Goal: Navigation & Orientation: Go to known website

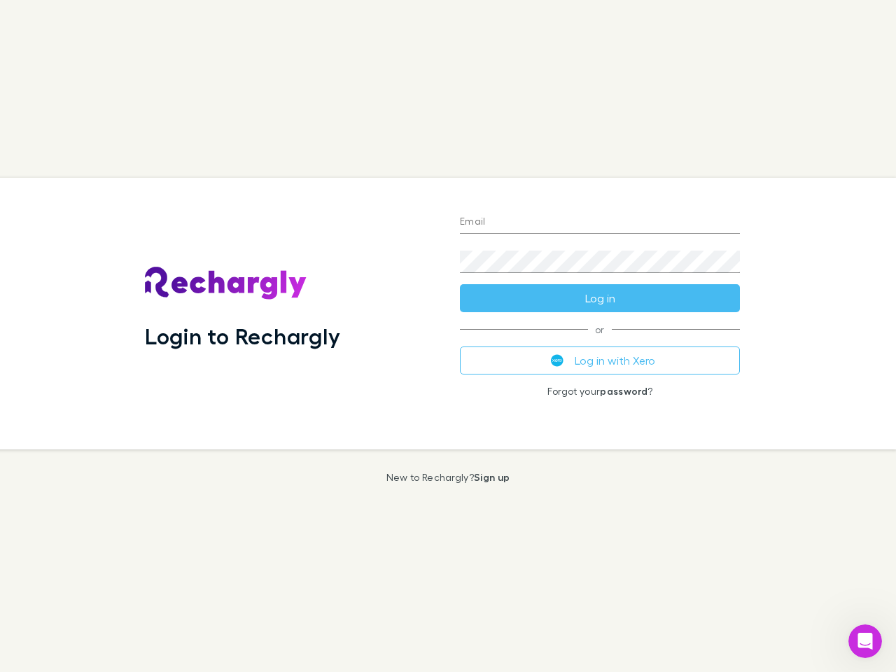
click at [448, 336] on div "Login to Rechargly" at bounding box center [291, 314] width 315 height 272
click at [600, 223] on input "Email" at bounding box center [600, 222] width 280 height 22
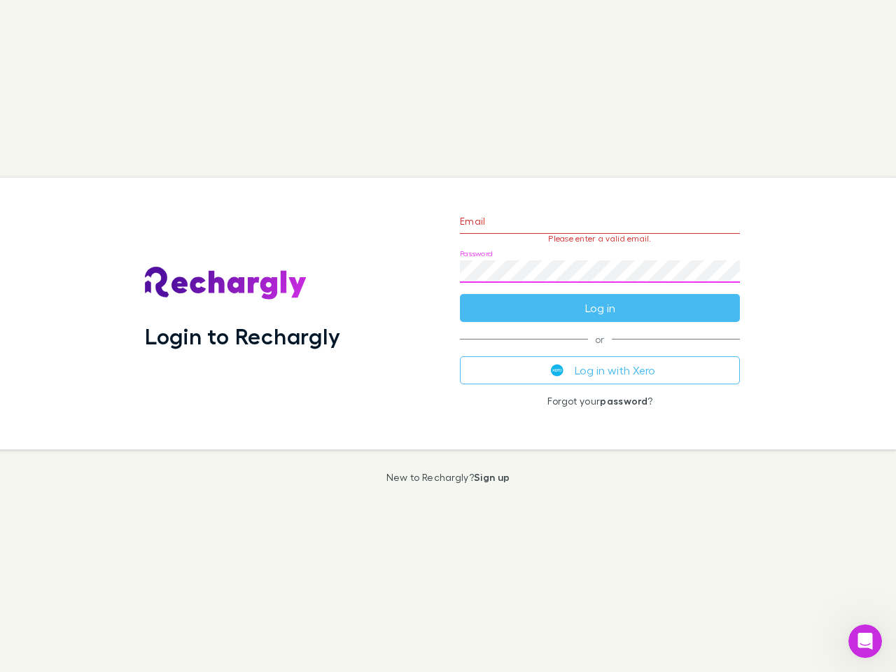
click at [600, 298] on form "Email Please enter a valid email. Password Log in" at bounding box center [600, 261] width 280 height 122
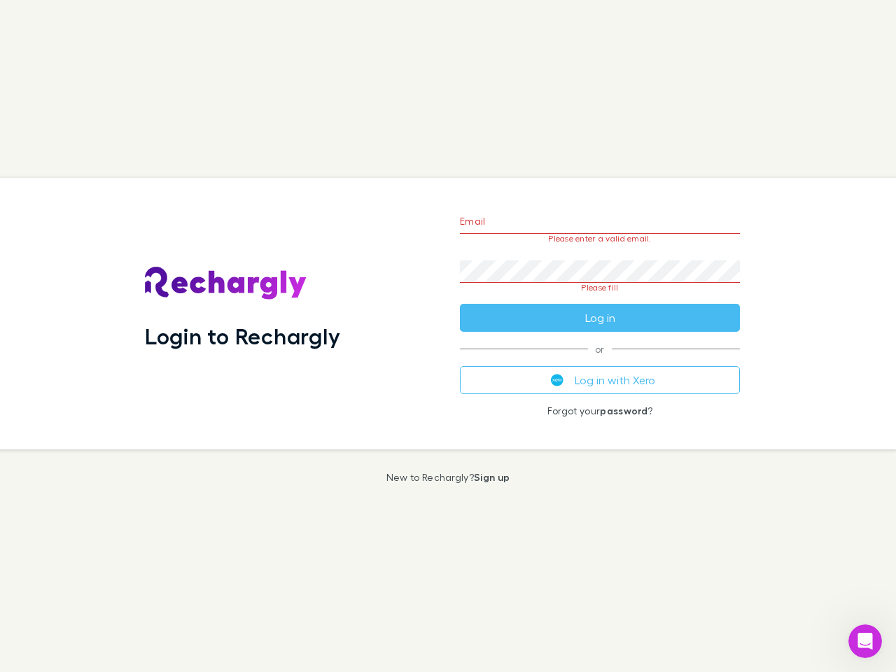
click at [600, 361] on div "Email Please enter a valid email. Password Please fill Log in or Log in with Xe…" at bounding box center [600, 314] width 302 height 272
